Goal: Check status: Check status

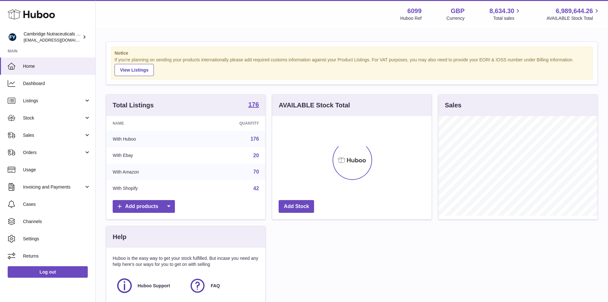
scroll to position [100, 159]
click at [24, 123] on link "Stock" at bounding box center [47, 117] width 95 height 17
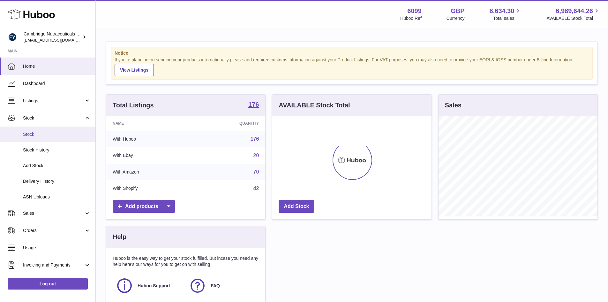
click at [23, 133] on span "Stock" at bounding box center [57, 134] width 68 height 6
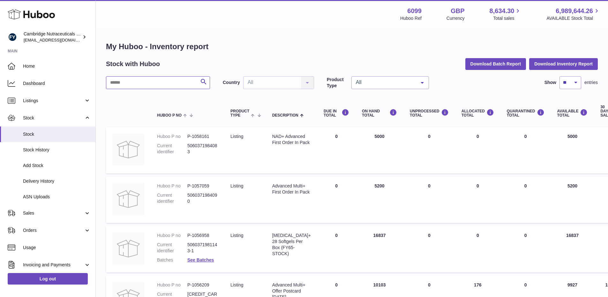
click at [124, 86] on input "text" at bounding box center [158, 82] width 104 height 13
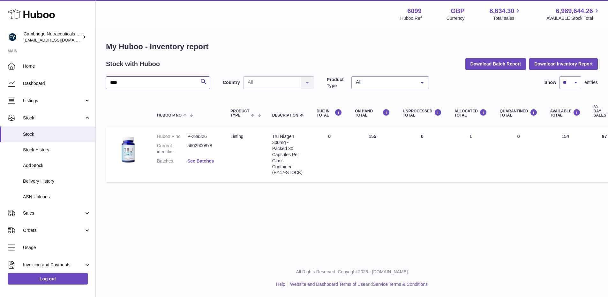
type input "****"
click at [194, 160] on link "See Batches" at bounding box center [200, 160] width 26 height 5
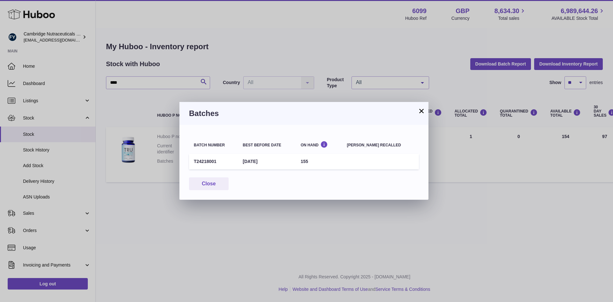
click at [421, 110] on button "×" at bounding box center [422, 111] width 8 height 8
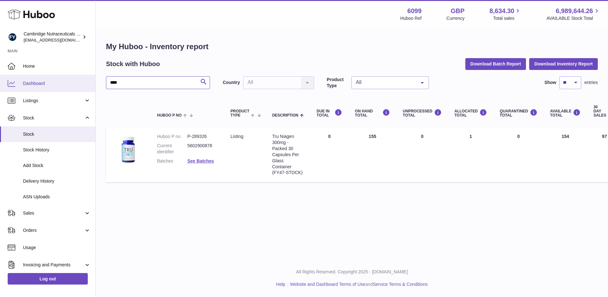
drag, startPoint x: 133, startPoint y: 84, endPoint x: 58, endPoint y: 75, distance: 75.9
click at [57, 76] on div "Huboo Cambridge Nutraceuticals Ltd [EMAIL_ADDRESS][DOMAIN_NAME] Main Home Dashb…" at bounding box center [304, 148] width 608 height 297
